Goal: Task Accomplishment & Management: Use online tool/utility

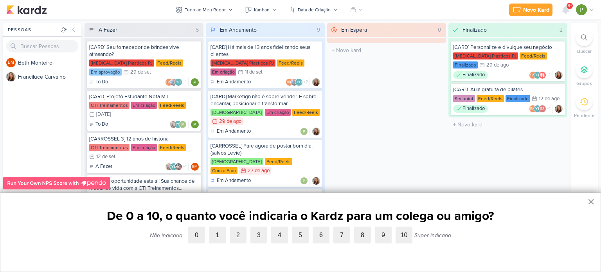
click at [590, 203] on button "×" at bounding box center [590, 201] width 7 height 13
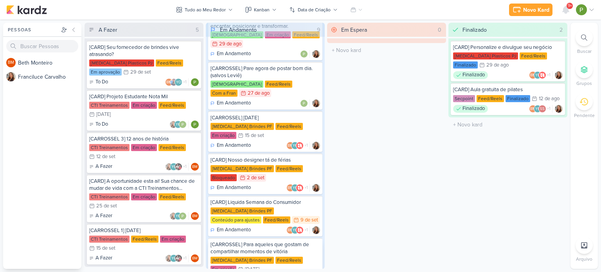
scroll to position [78, 0]
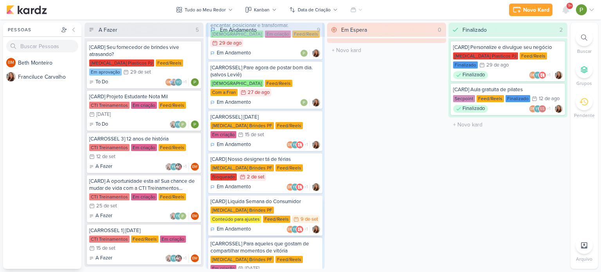
click at [274, 206] on div "[MEDICAL_DATA] Brindes PF Conteúdo para ajustes Feed/Reels 9/9 [DATE]" at bounding box center [264, 214] width 109 height 17
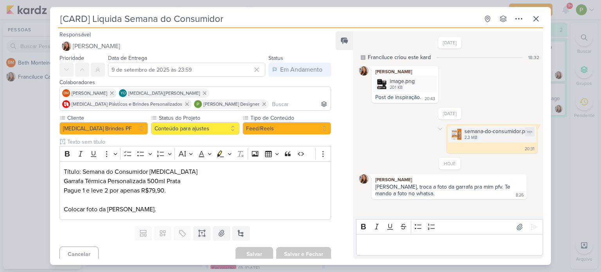
click at [451, 134] on img at bounding box center [456, 134] width 11 height 11
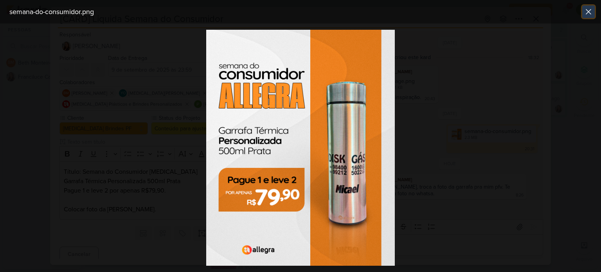
click at [588, 14] on icon at bounding box center [587, 11] width 9 height 9
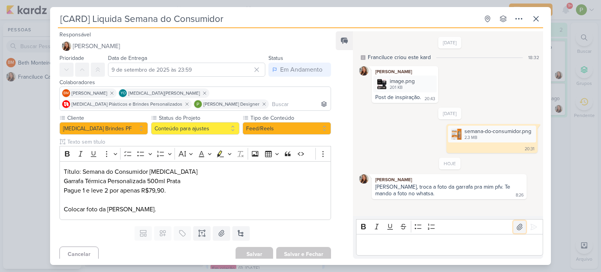
click at [520, 225] on icon at bounding box center [519, 227] width 8 height 8
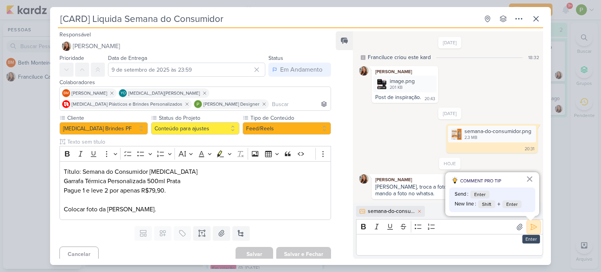
click at [531, 226] on icon at bounding box center [534, 227] width 6 height 6
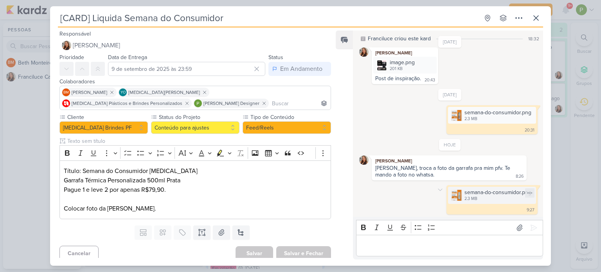
click at [479, 194] on div "semana-do-consumidor.png" at bounding box center [497, 192] width 67 height 8
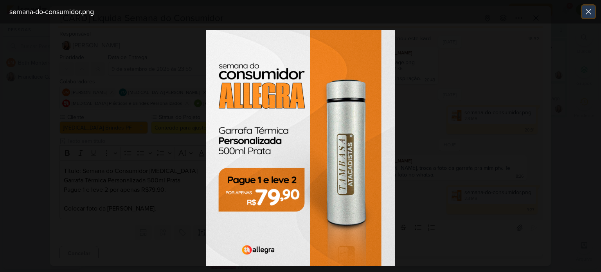
click at [591, 13] on icon at bounding box center [587, 11] width 9 height 9
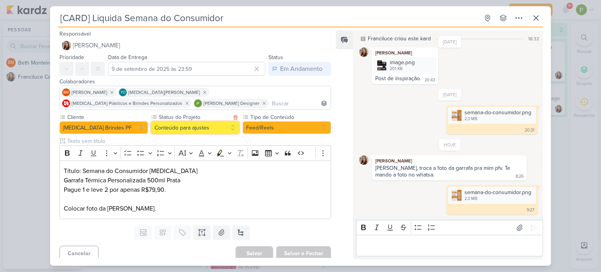
click at [219, 126] on button "Conteúdo para ajustes" at bounding box center [195, 127] width 88 height 13
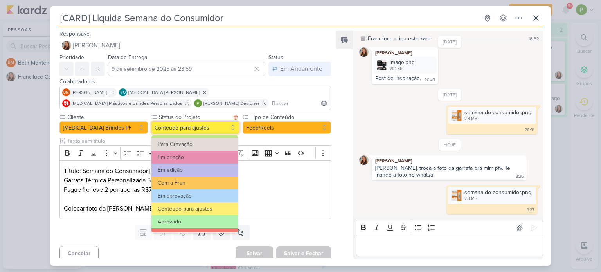
scroll to position [88, 0]
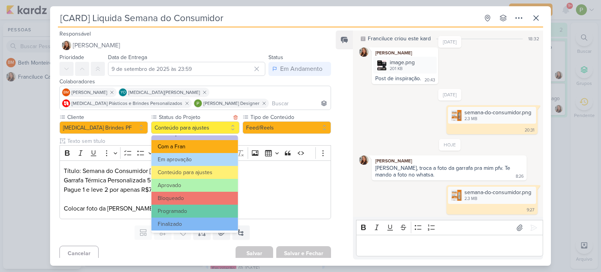
click at [189, 145] on button "Com a Fran" at bounding box center [194, 146] width 86 height 13
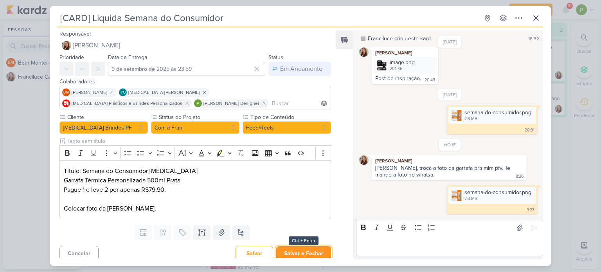
click at [296, 250] on button "Salvar e Fechar" at bounding box center [303, 253] width 55 height 14
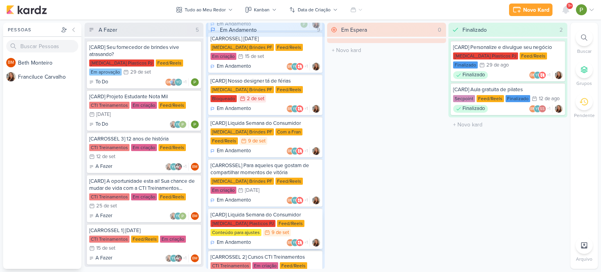
scroll to position [177, 0]
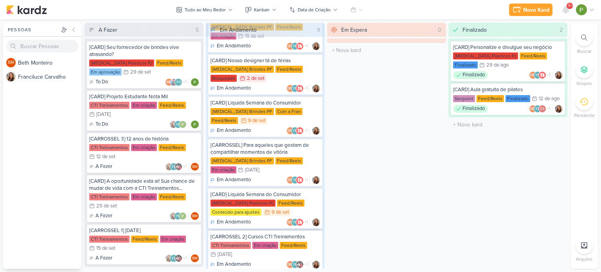
click at [286, 199] on div "[MEDICAL_DATA] Plasticos PJ Feed/Reels Conteúdo para ajustes 9/9 [DATE]" at bounding box center [264, 207] width 109 height 17
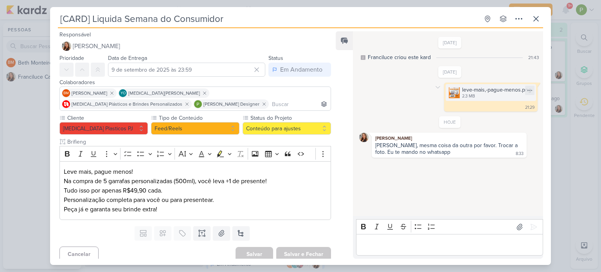
click at [453, 95] on img at bounding box center [454, 92] width 11 height 11
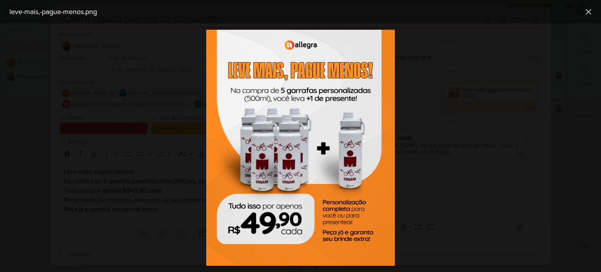
click at [453, 95] on div at bounding box center [300, 147] width 601 height 248
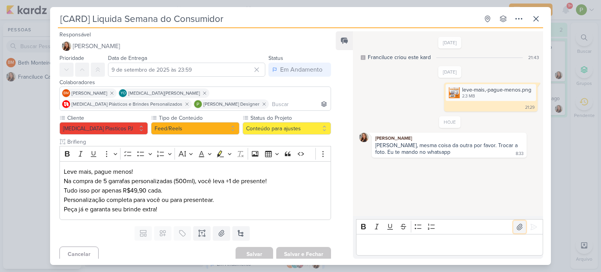
click at [515, 226] on icon at bounding box center [519, 227] width 8 height 8
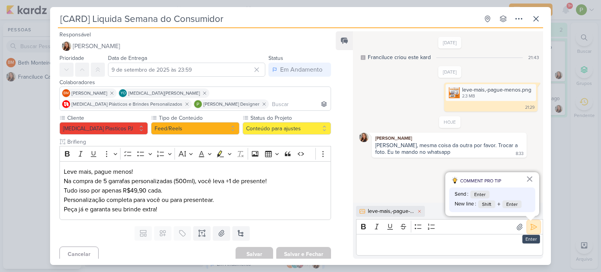
click at [532, 228] on icon at bounding box center [534, 227] width 6 height 6
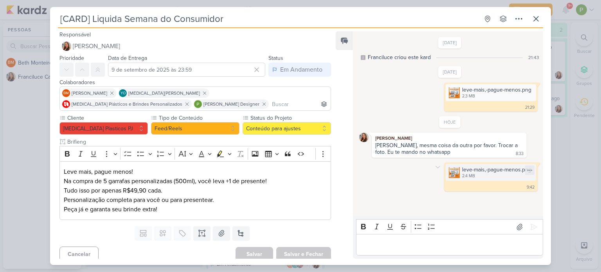
click at [479, 172] on div "leve-mais,-pague-menos.png" at bounding box center [496, 169] width 69 height 8
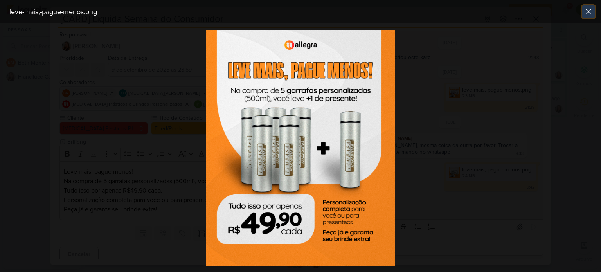
click at [592, 7] on icon at bounding box center [587, 11] width 9 height 9
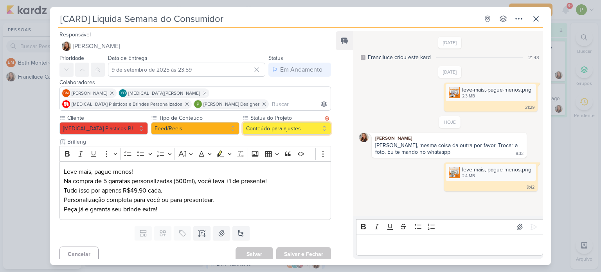
click at [265, 122] on button "Conteúdo para ajustes" at bounding box center [286, 128] width 88 height 13
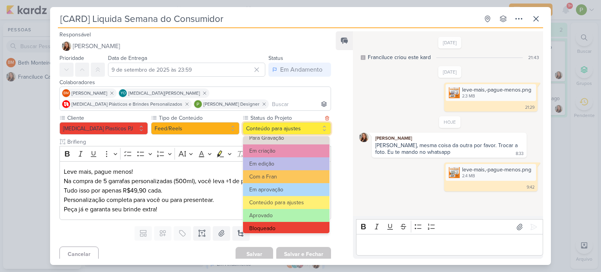
scroll to position [88, 0]
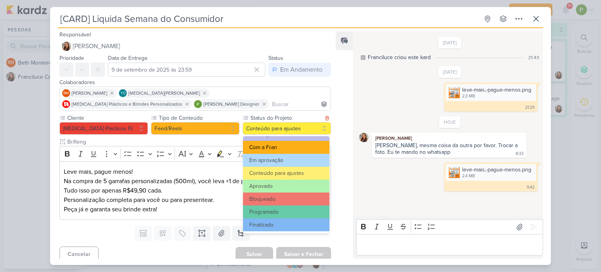
click at [269, 145] on button "Com a Fran" at bounding box center [286, 147] width 86 height 13
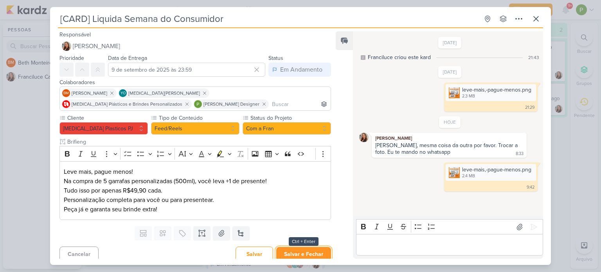
click at [297, 250] on button "Salvar e Fechar" at bounding box center [303, 254] width 55 height 14
